Goal: Navigation & Orientation: Find specific page/section

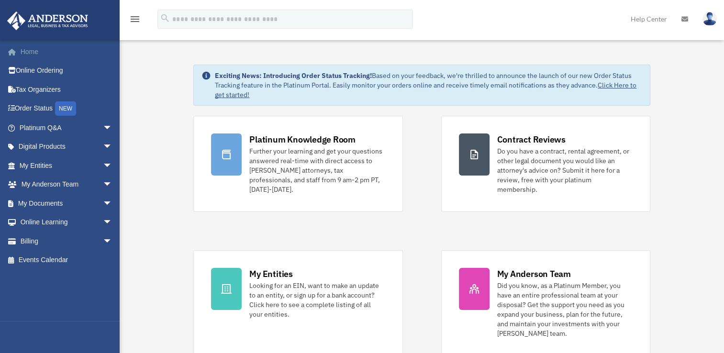
click at [38, 56] on link "Home" at bounding box center [67, 51] width 120 height 19
click at [61, 191] on link "My Anderson Team arrow_drop_down" at bounding box center [67, 184] width 120 height 19
click at [71, 202] on link "My Documents arrow_drop_down" at bounding box center [67, 203] width 120 height 19
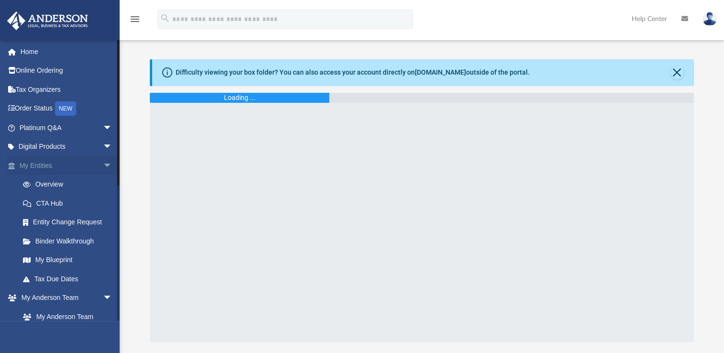
click at [103, 168] on span "arrow_drop_down" at bounding box center [112, 166] width 19 height 20
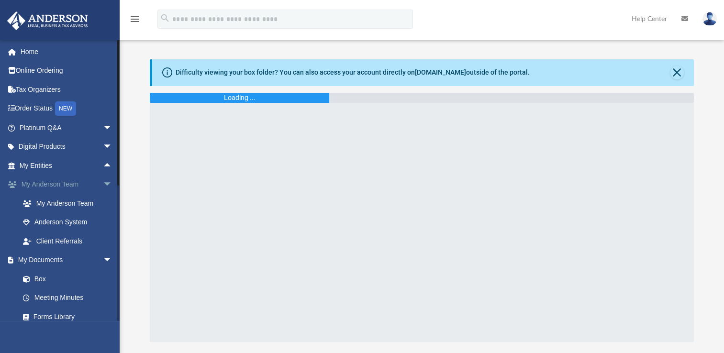
click at [103, 181] on span "arrow_drop_down" at bounding box center [112, 185] width 19 height 20
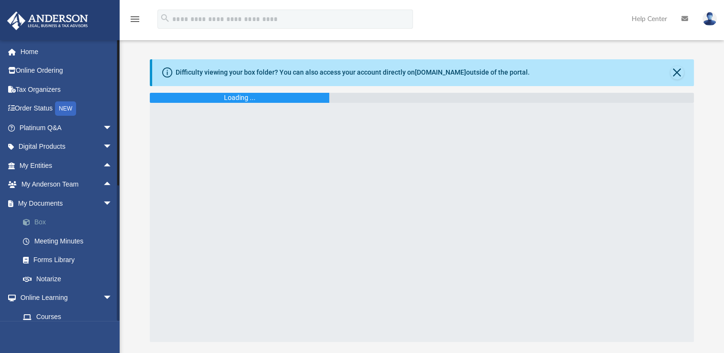
click at [44, 224] on link "Box" at bounding box center [69, 222] width 113 height 19
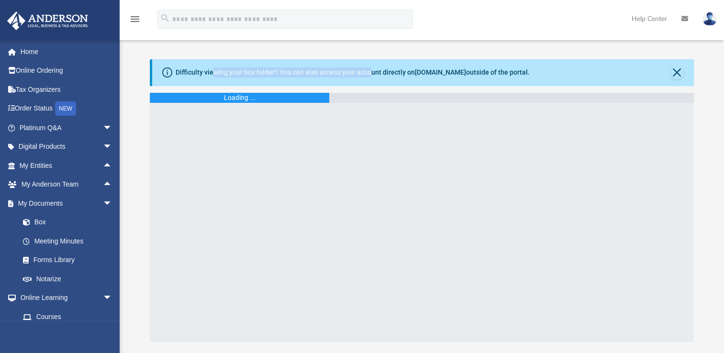
drag, startPoint x: 213, startPoint y: 69, endPoint x: 370, endPoint y: 73, distance: 158.0
click at [370, 73] on div "Difficulty viewing your box folder? You can also access your account directly o…" at bounding box center [353, 72] width 354 height 10
click at [103, 127] on span "arrow_drop_down" at bounding box center [112, 128] width 19 height 20
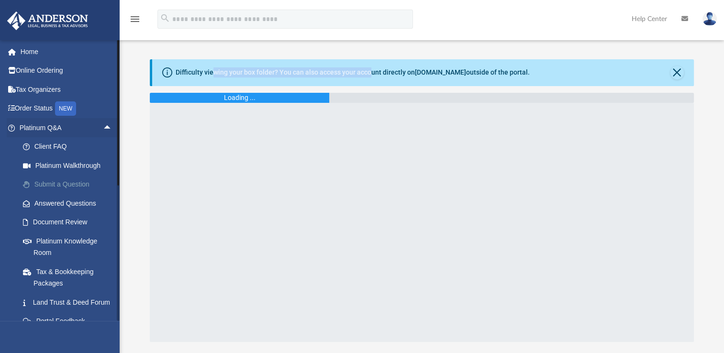
click at [78, 189] on link "Submit a Question" at bounding box center [69, 184] width 113 height 19
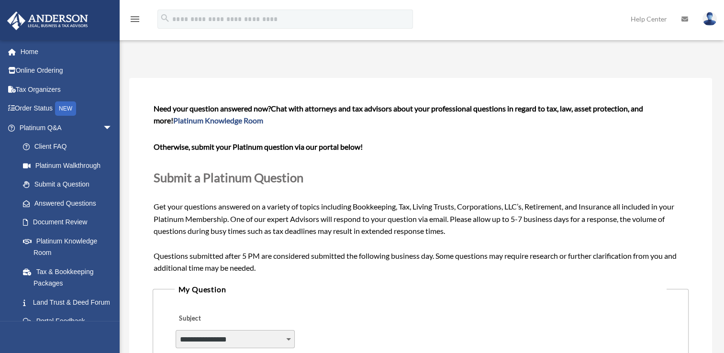
scroll to position [144, 0]
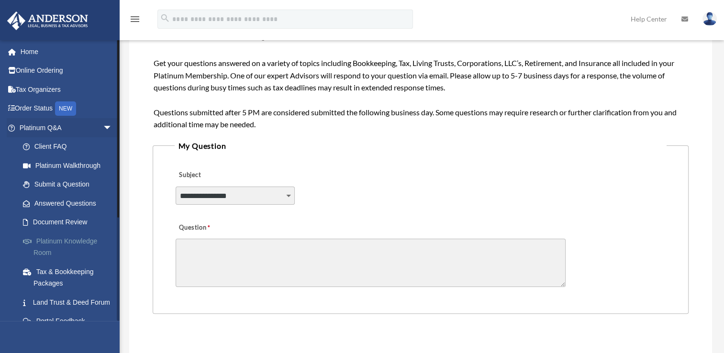
click at [80, 238] on link "Platinum Knowledge Room" at bounding box center [69, 247] width 113 height 31
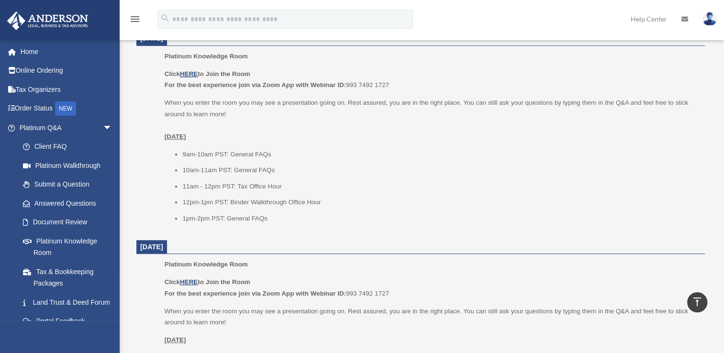
scroll to position [383, 0]
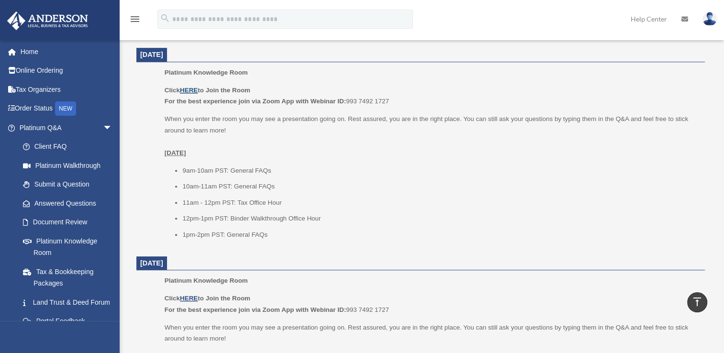
click at [193, 93] on u "HERE" at bounding box center [189, 90] width 18 height 7
click at [82, 220] on link "Document Review" at bounding box center [69, 222] width 113 height 19
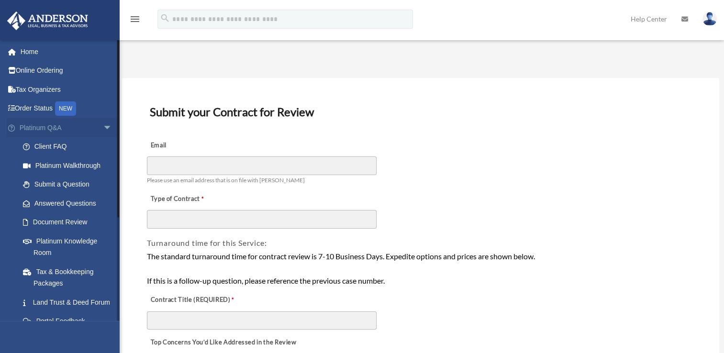
click at [103, 125] on span "arrow_drop_down" at bounding box center [112, 128] width 19 height 20
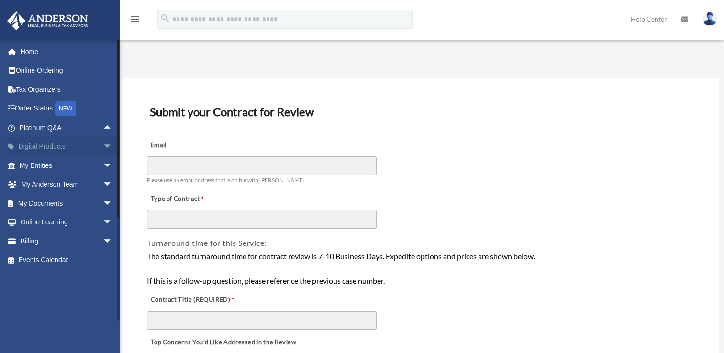
click at [103, 148] on span "arrow_drop_down" at bounding box center [112, 147] width 19 height 20
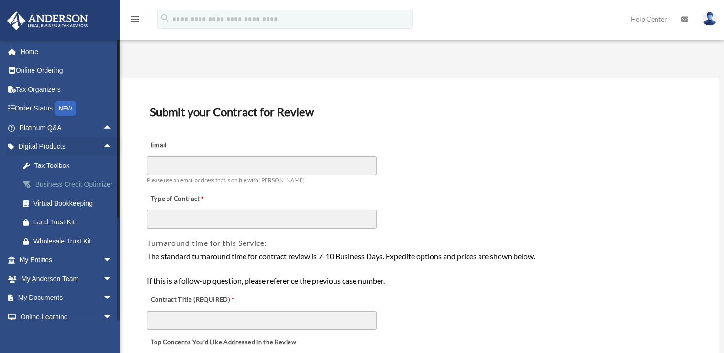
click at [58, 190] on div "Business Credit Optimizer" at bounding box center [74, 185] width 81 height 12
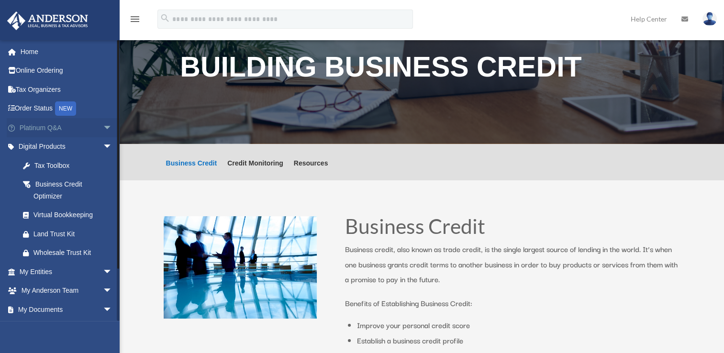
click at [103, 130] on span "arrow_drop_down" at bounding box center [112, 128] width 19 height 20
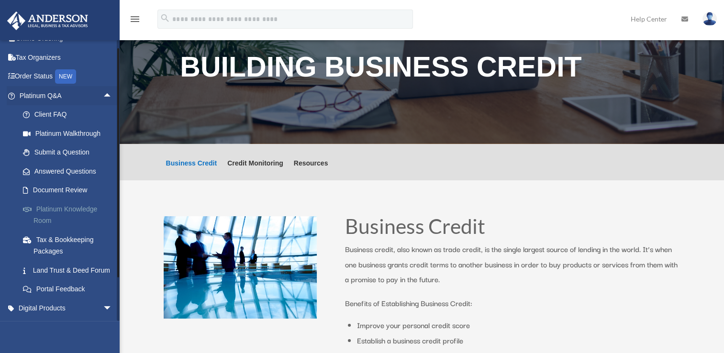
scroll to position [48, 0]
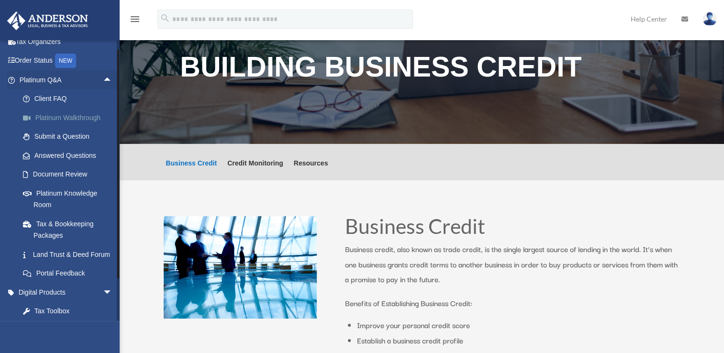
click at [80, 119] on link "Platinum Walkthrough" at bounding box center [69, 117] width 113 height 19
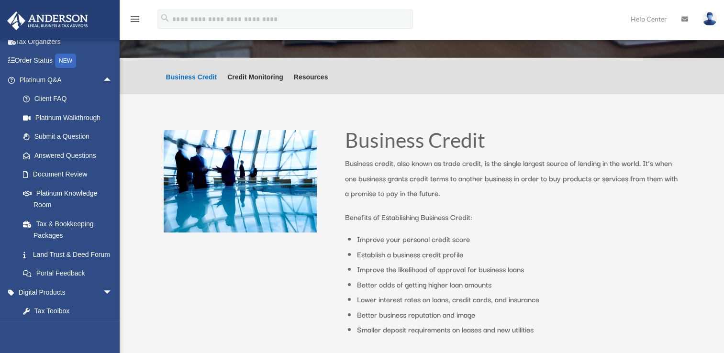
scroll to position [96, 0]
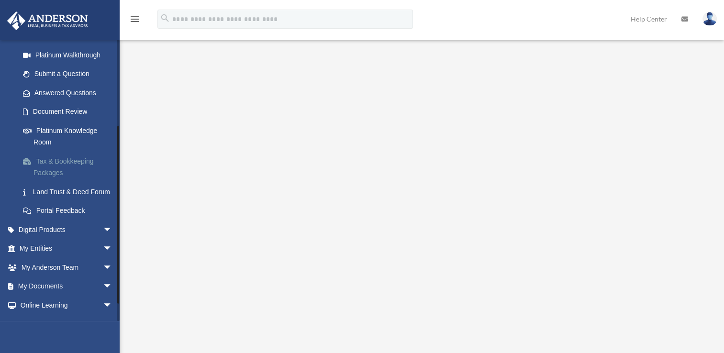
scroll to position [156, 0]
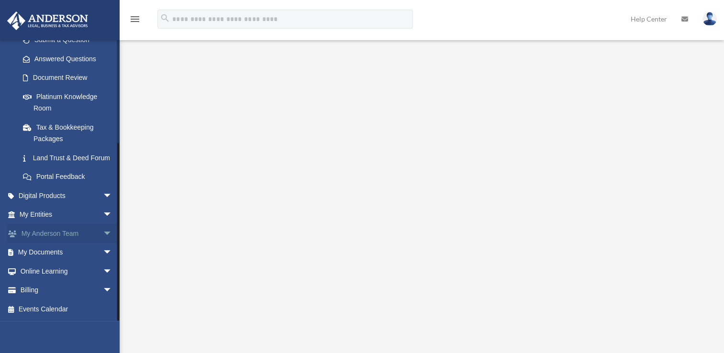
click at [103, 235] on span "arrow_drop_down" at bounding box center [112, 234] width 19 height 20
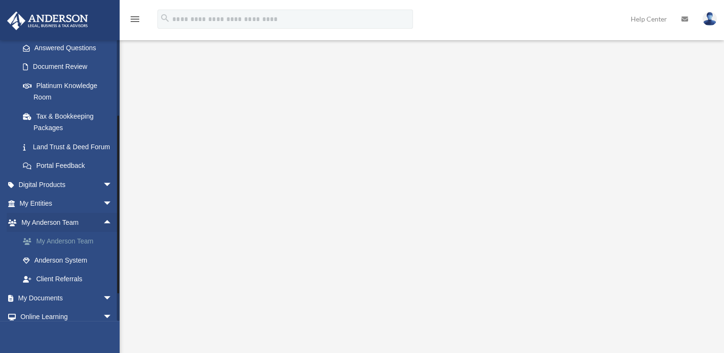
click at [53, 251] on link "My Anderson Team" at bounding box center [69, 241] width 113 height 19
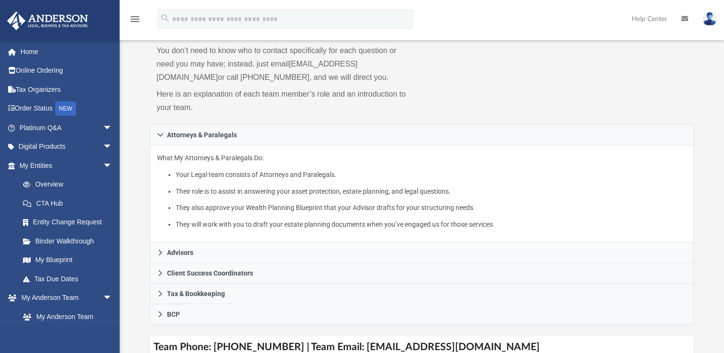
scroll to position [191, 0]
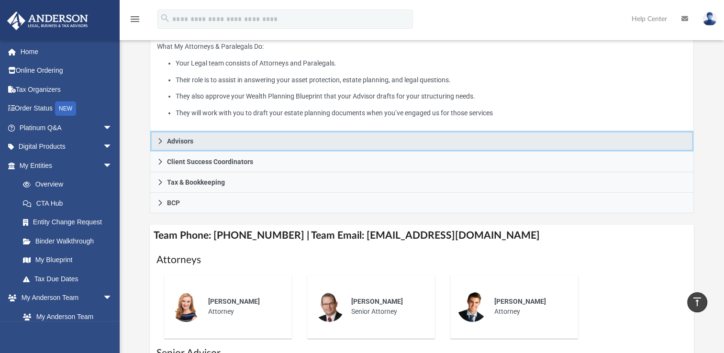
click at [170, 146] on link "Advisors" at bounding box center [422, 141] width 544 height 21
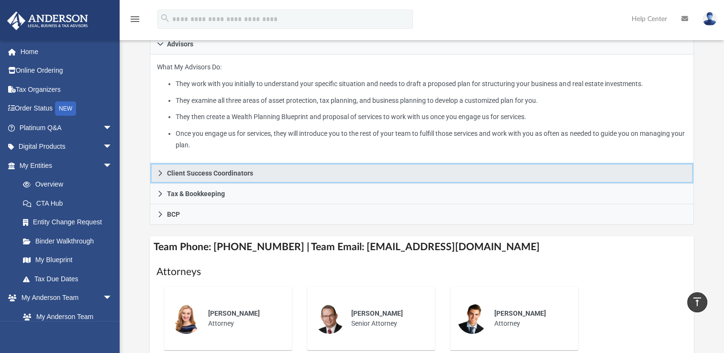
click at [199, 172] on span "Client Success Coordinators" at bounding box center [210, 173] width 86 height 7
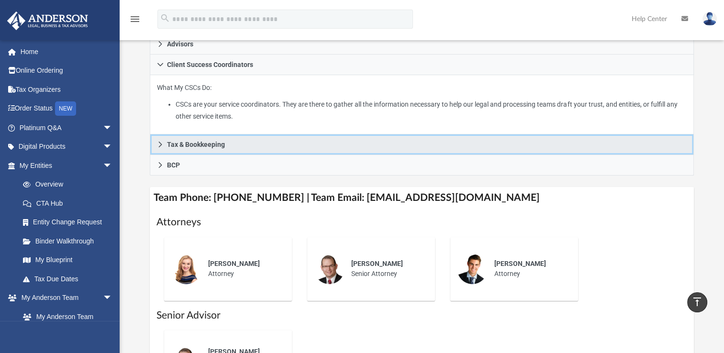
click at [202, 149] on link "Tax & Bookkeeping" at bounding box center [422, 144] width 544 height 21
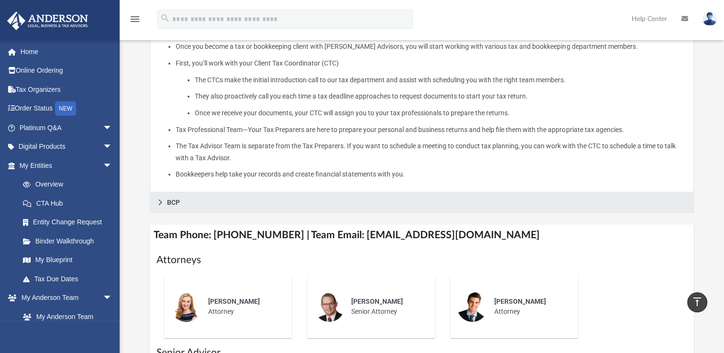
scroll to position [287, 0]
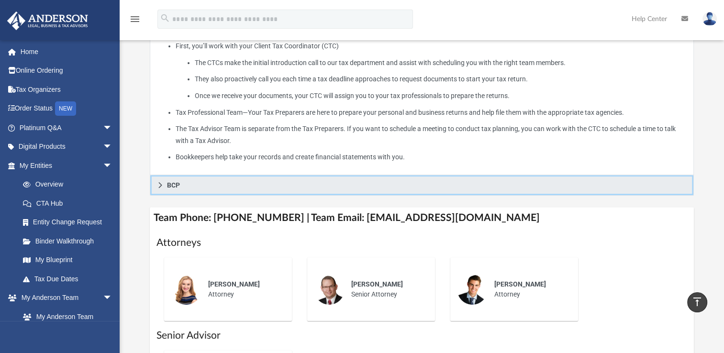
click at [207, 190] on link "BCP" at bounding box center [422, 185] width 544 height 21
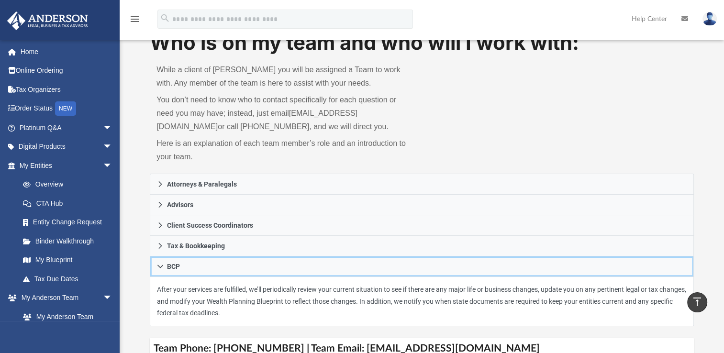
scroll to position [0, 0]
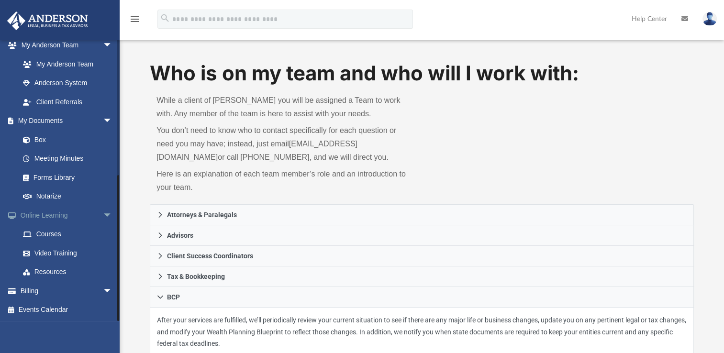
click at [103, 214] on span "arrow_drop_down" at bounding box center [112, 216] width 19 height 20
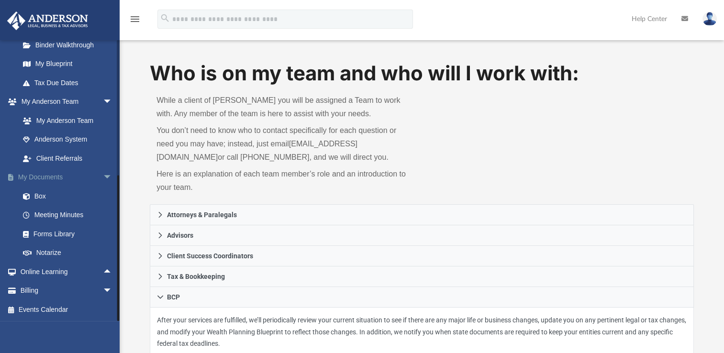
click at [103, 181] on span "arrow_drop_down" at bounding box center [112, 178] width 19 height 20
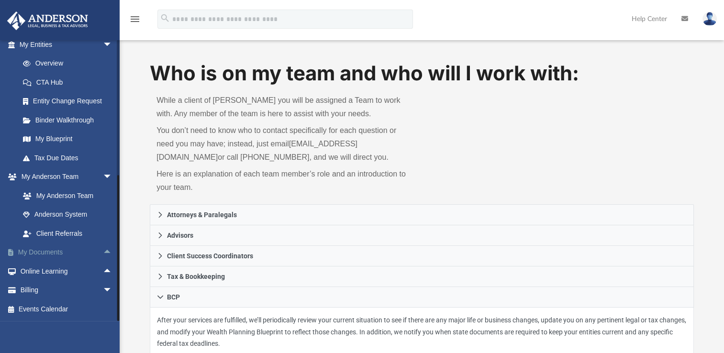
scroll to position [121, 0]
click at [103, 171] on span "arrow_drop_down" at bounding box center [112, 178] width 19 height 20
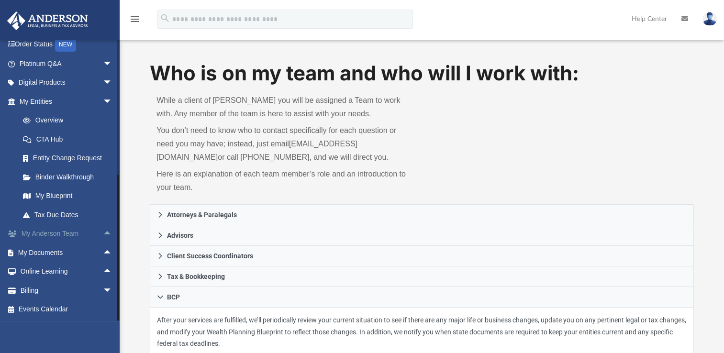
scroll to position [64, 0]
click at [103, 104] on span "arrow_drop_down" at bounding box center [112, 102] width 19 height 20
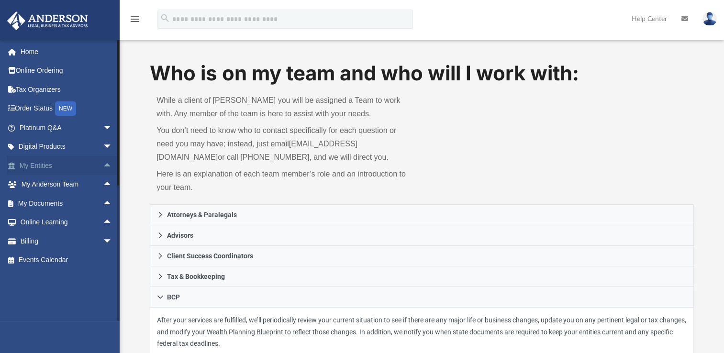
scroll to position [0, 0]
click at [103, 186] on span "arrow_drop_up" at bounding box center [112, 185] width 19 height 20
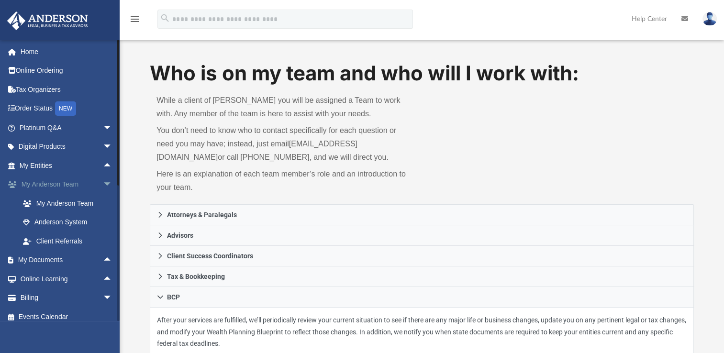
click at [103, 184] on span "arrow_drop_down" at bounding box center [112, 185] width 19 height 20
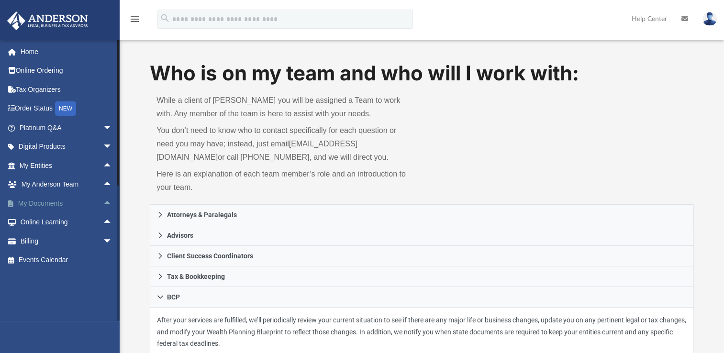
click at [103, 204] on span "arrow_drop_up" at bounding box center [112, 204] width 19 height 20
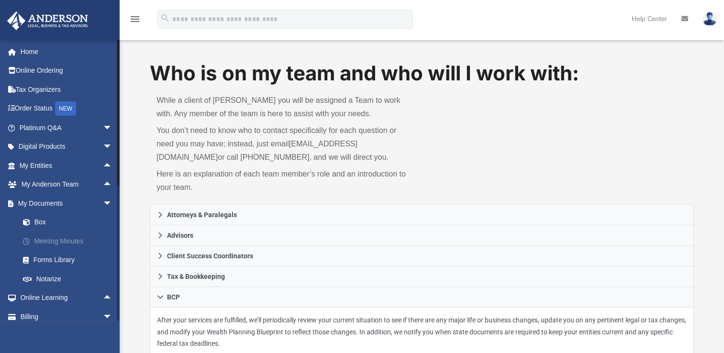
click at [65, 240] on link "Meeting Minutes" at bounding box center [69, 241] width 113 height 19
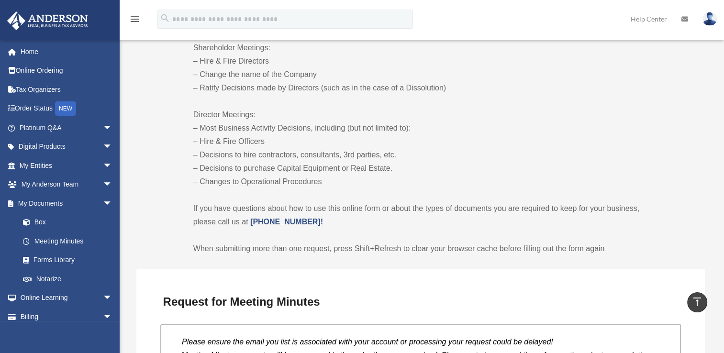
scroll to position [718, 0]
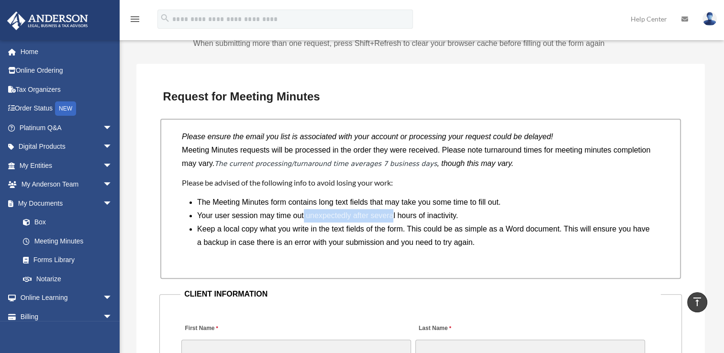
drag, startPoint x: 303, startPoint y: 210, endPoint x: 394, endPoint y: 221, distance: 91.7
click at [394, 221] on li "Your user session may time out unexpectedly after several hours of inactivity." at bounding box center [424, 215] width 455 height 13
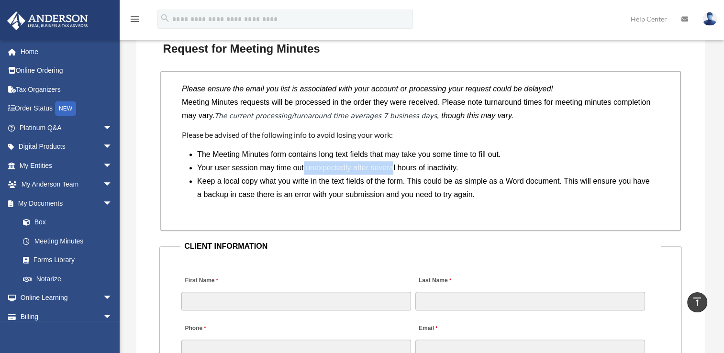
scroll to position [862, 0]
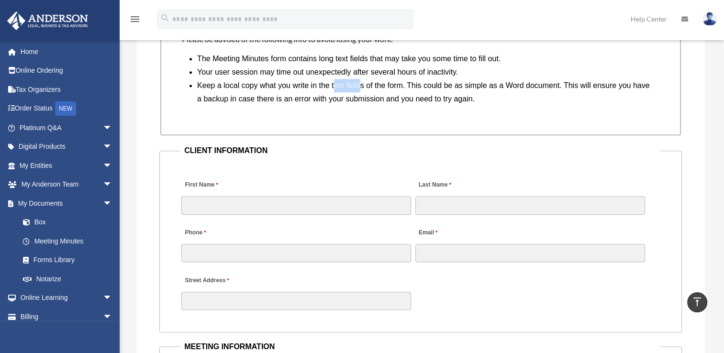
drag, startPoint x: 333, startPoint y: 87, endPoint x: 358, endPoint y: 83, distance: 25.1
click at [358, 83] on li "Keep a local copy what you write in the text fields of the form. This could be …" at bounding box center [424, 92] width 455 height 27
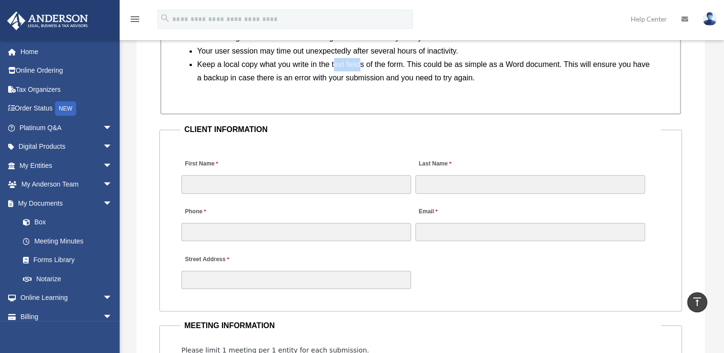
scroll to position [670, 0]
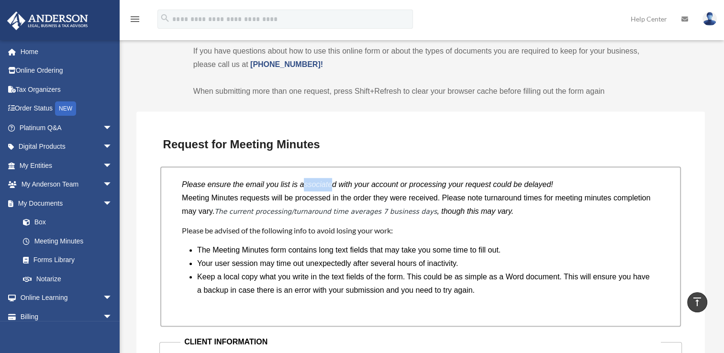
drag, startPoint x: 304, startPoint y: 183, endPoint x: 333, endPoint y: 184, distance: 28.7
click at [333, 184] on icon "Please ensure the email you list is associated with your account or processing …" at bounding box center [367, 184] width 371 height 8
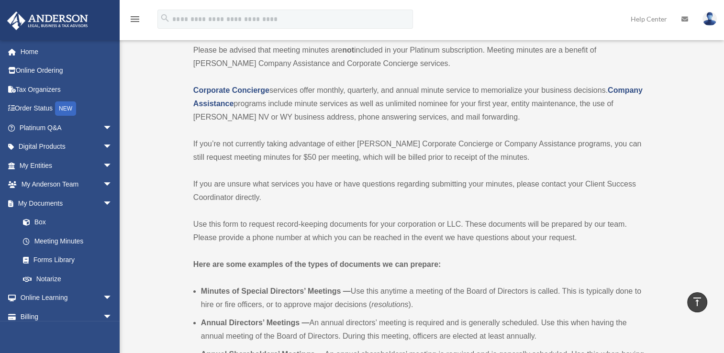
scroll to position [0, 0]
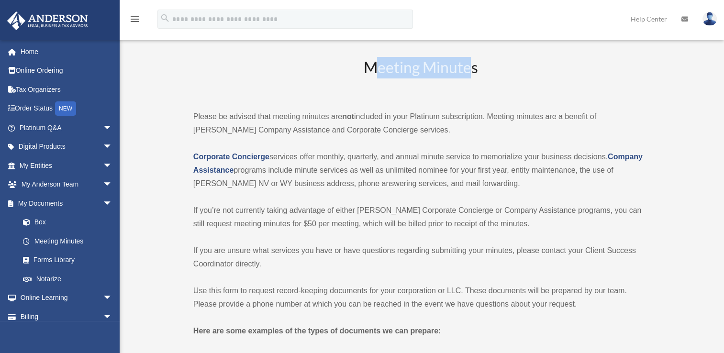
drag, startPoint x: 377, startPoint y: 69, endPoint x: 469, endPoint y: 70, distance: 91.4
click at [469, 70] on h2 "Meeting Minutes" at bounding box center [420, 77] width 455 height 40
drag, startPoint x: 197, startPoint y: 118, endPoint x: 212, endPoint y: 117, distance: 14.4
click at [212, 117] on p "Please be advised that meeting minutes are not included in your Platinum subscr…" at bounding box center [420, 123] width 455 height 27
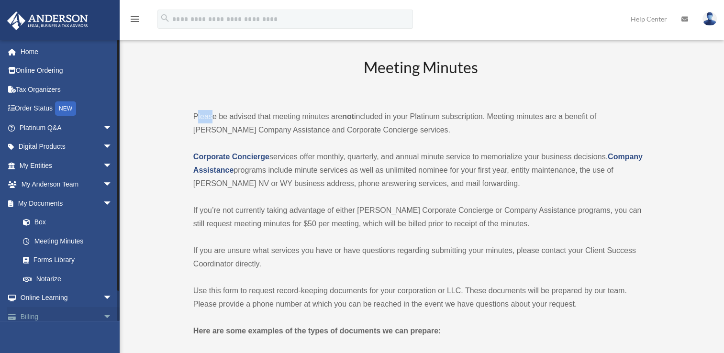
click at [103, 317] on span "arrow_drop_down" at bounding box center [112, 317] width 19 height 20
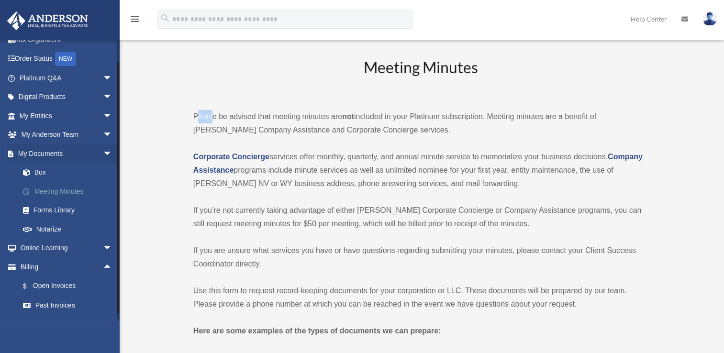
scroll to position [83, 0]
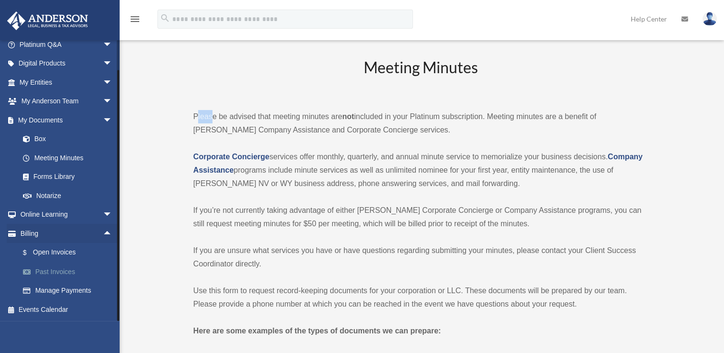
click at [75, 271] on link "Past Invoices" at bounding box center [69, 271] width 113 height 19
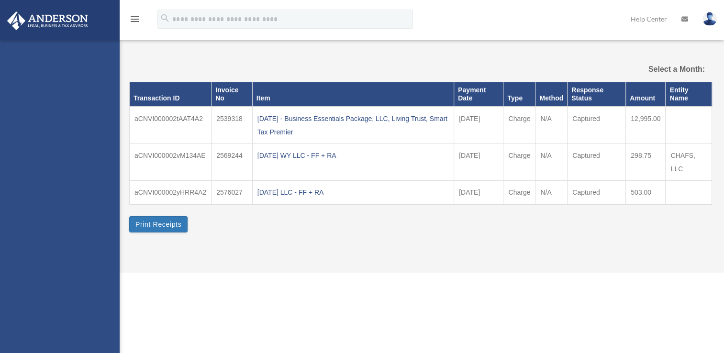
select select
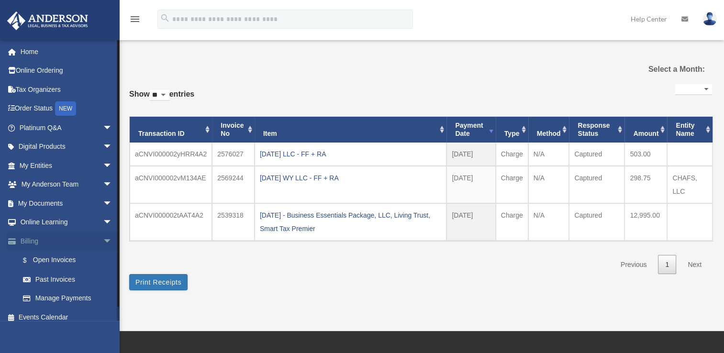
click at [103, 244] on span "arrow_drop_down" at bounding box center [112, 242] width 19 height 20
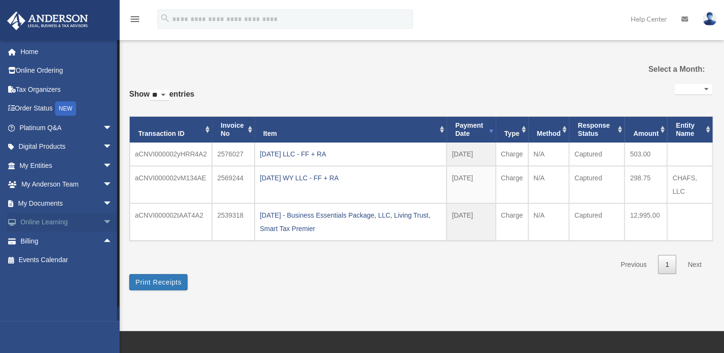
click at [103, 225] on span "arrow_drop_down" at bounding box center [112, 223] width 19 height 20
click at [103, 227] on span "arrow_drop_up" at bounding box center [112, 223] width 19 height 20
click at [40, 55] on link "Home" at bounding box center [67, 51] width 120 height 19
